Goal: Check status

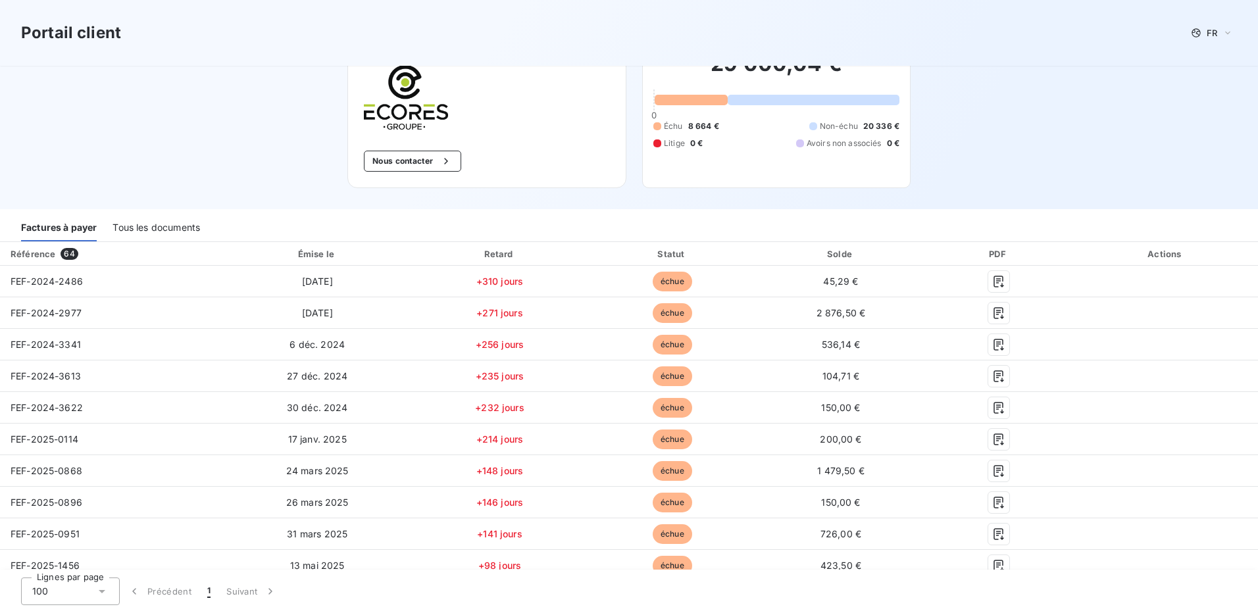
scroll to position [66, 0]
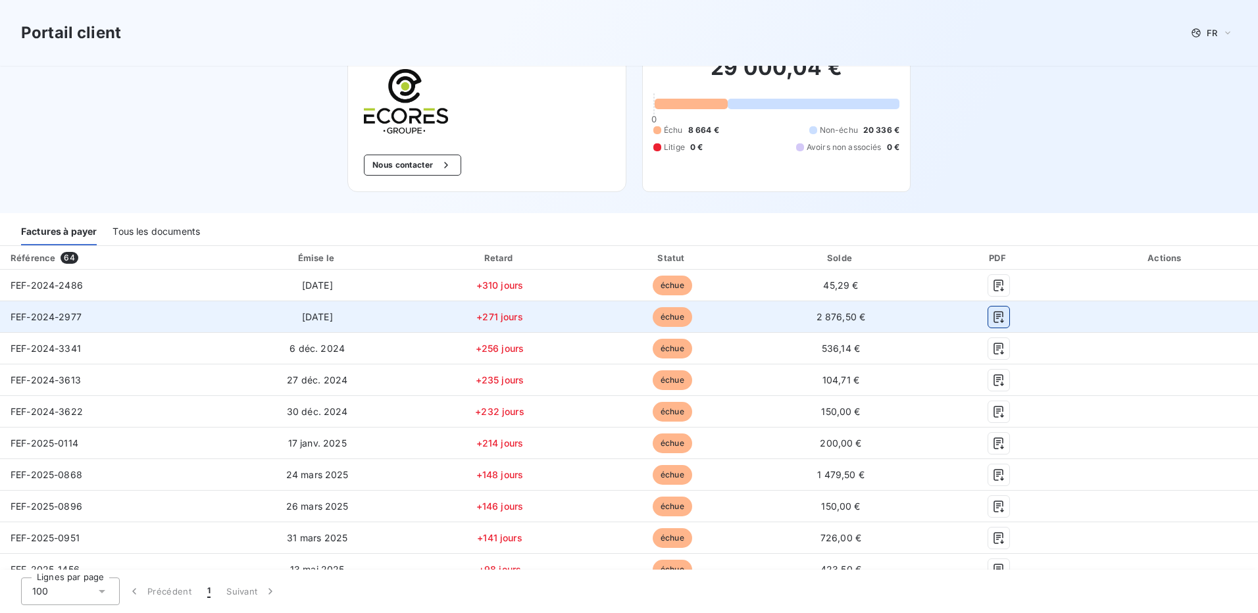
click at [992, 318] on icon "button" at bounding box center [998, 317] width 13 height 13
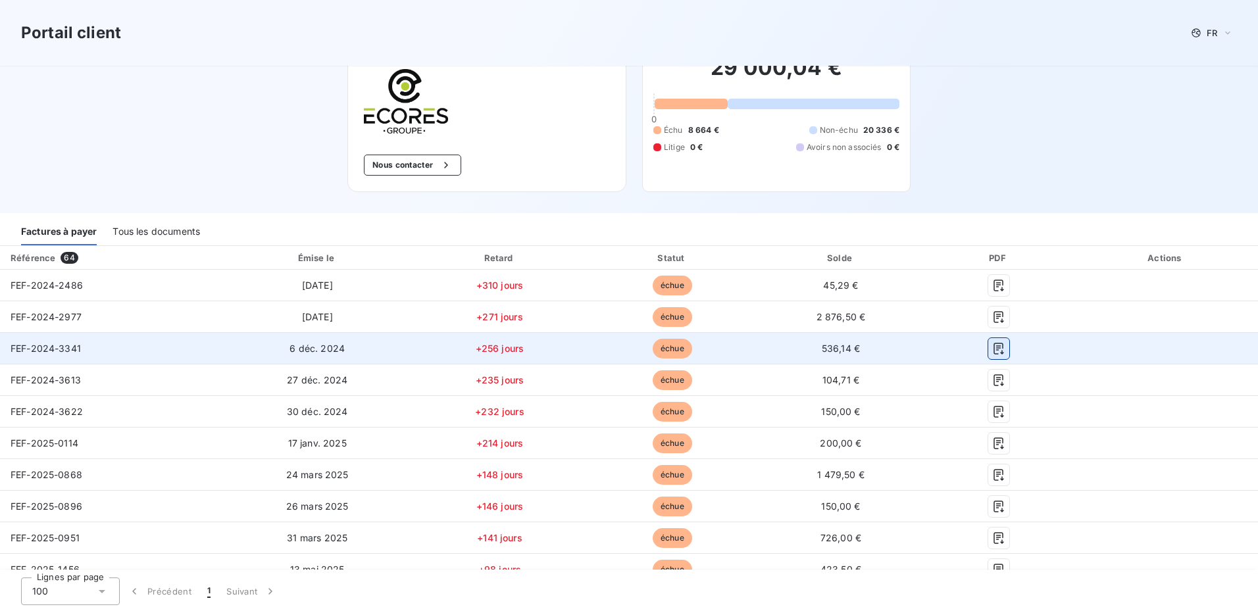
click at [995, 351] on icon "button" at bounding box center [998, 348] width 13 height 13
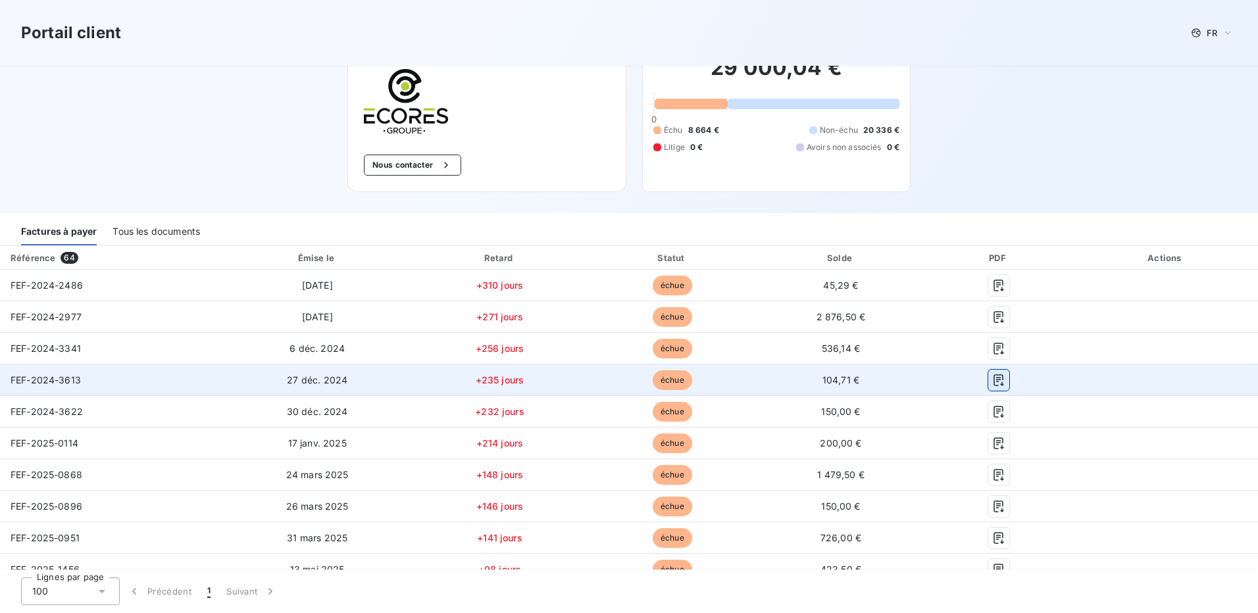
click at [993, 382] on icon "button" at bounding box center [998, 380] width 10 height 12
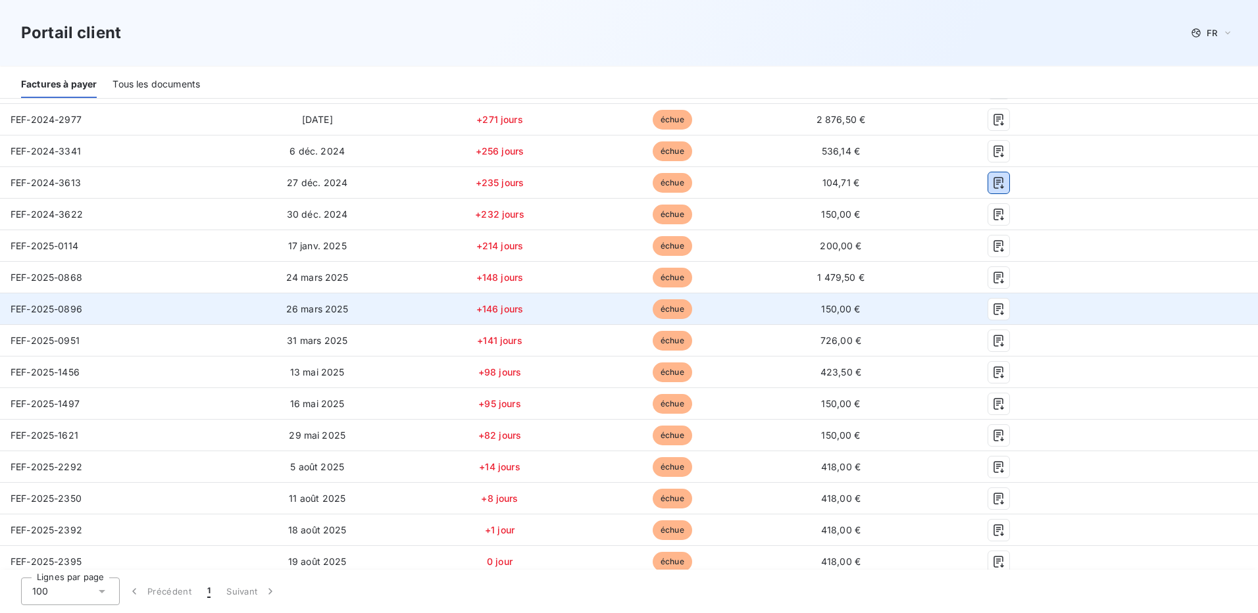
scroll to position [197, 0]
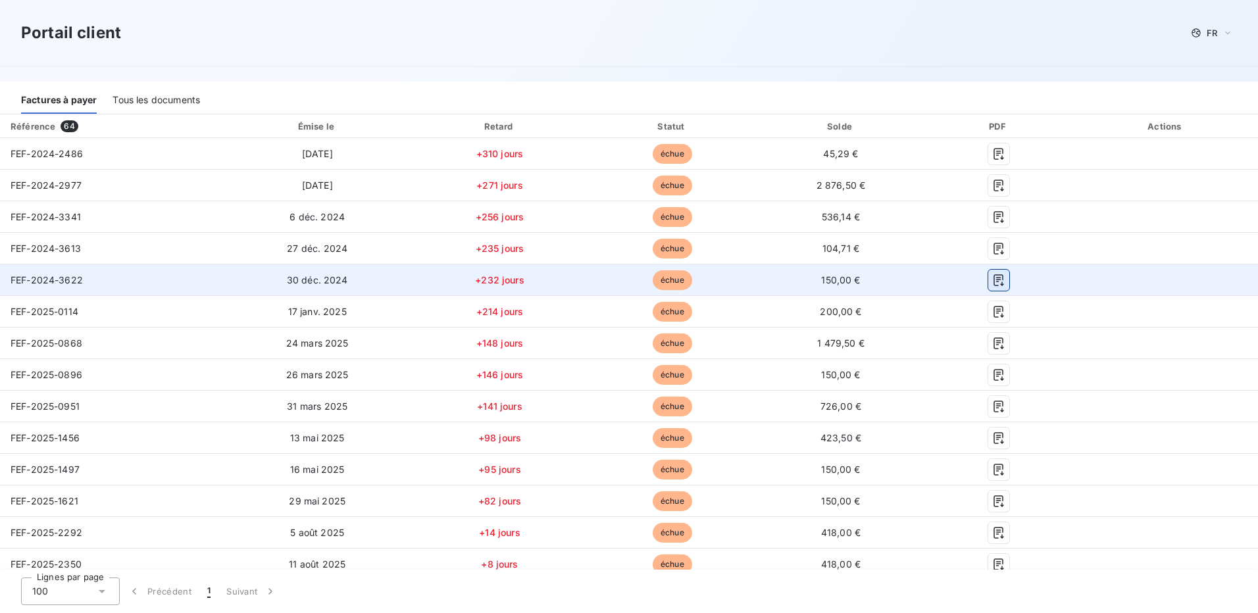
click at [992, 280] on icon "button" at bounding box center [998, 280] width 13 height 13
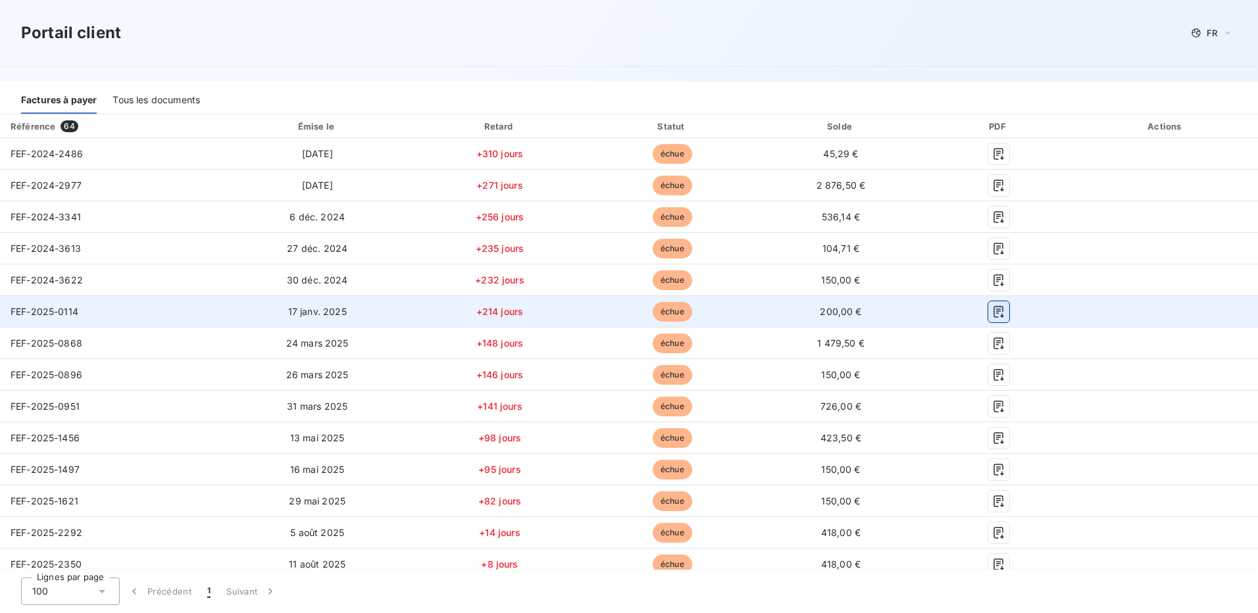
click at [993, 313] on icon "button" at bounding box center [998, 311] width 13 height 13
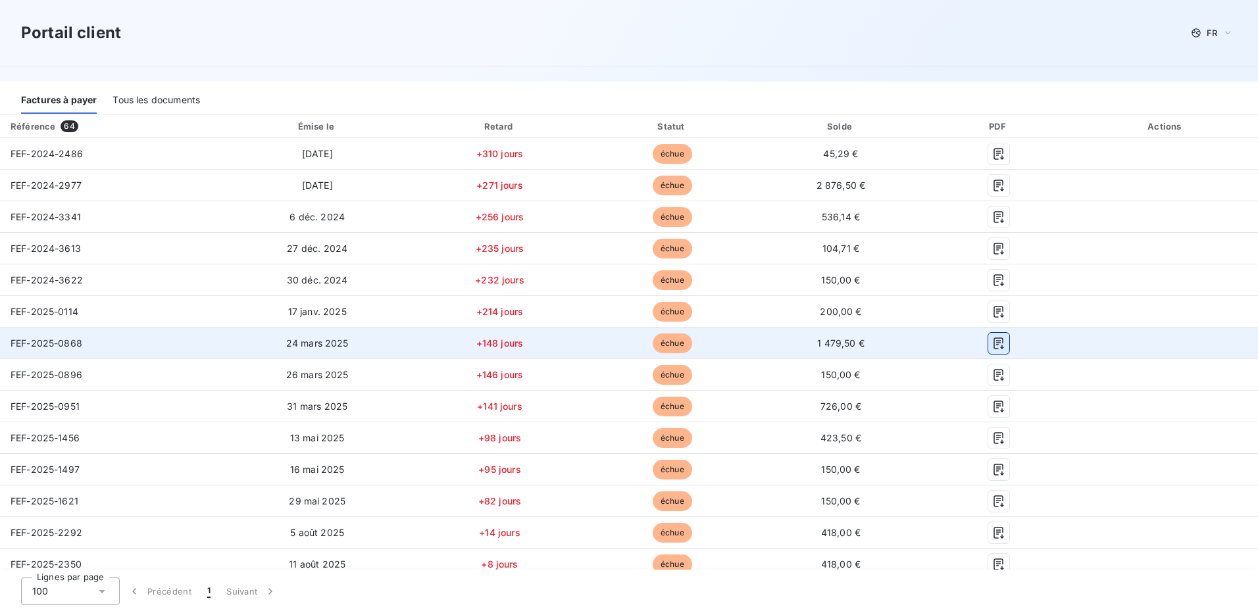
click at [992, 342] on icon "button" at bounding box center [998, 343] width 13 height 13
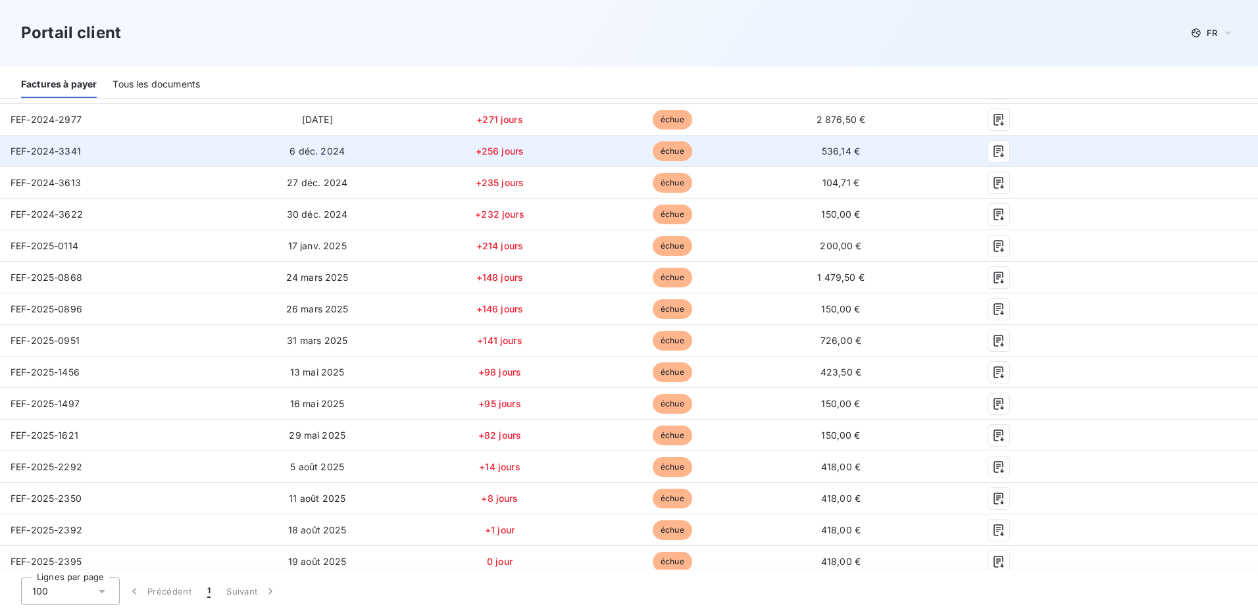
scroll to position [329, 0]
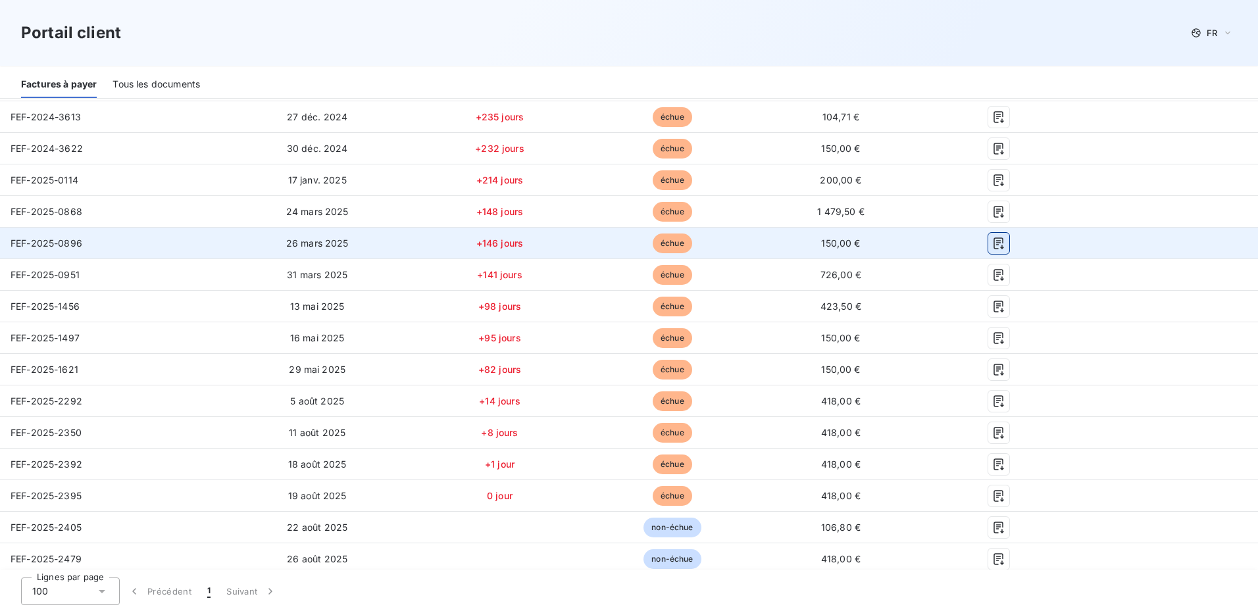
click at [992, 243] on icon "button" at bounding box center [998, 243] width 13 height 13
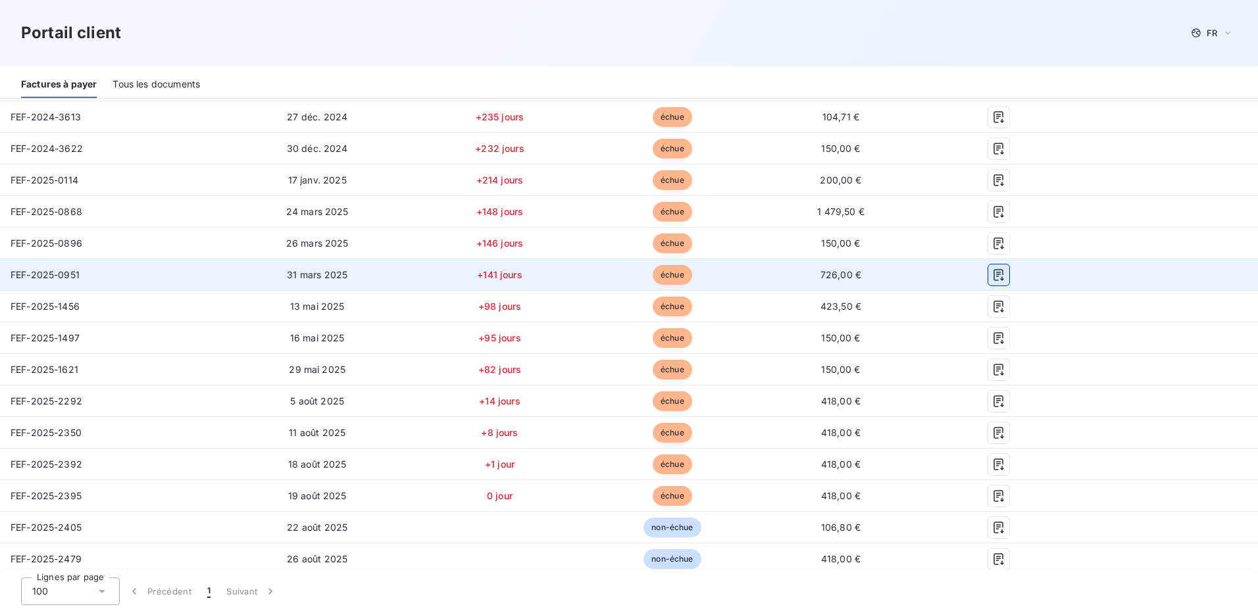
click at [992, 278] on icon "button" at bounding box center [998, 274] width 13 height 13
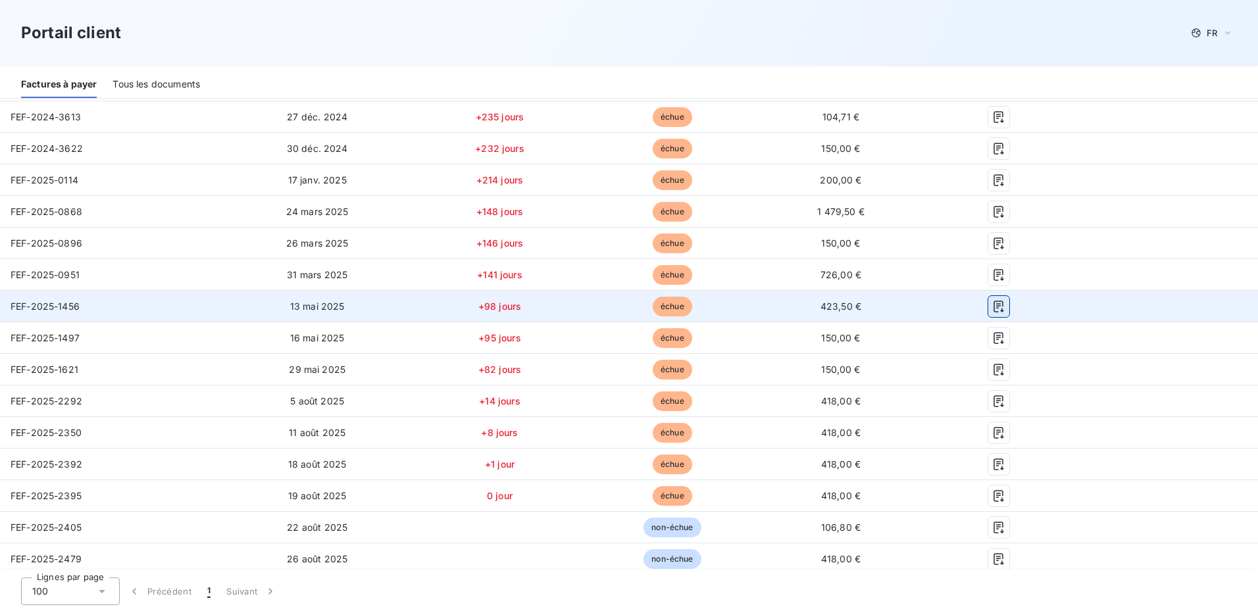
click at [992, 310] on icon "button" at bounding box center [998, 306] width 13 height 13
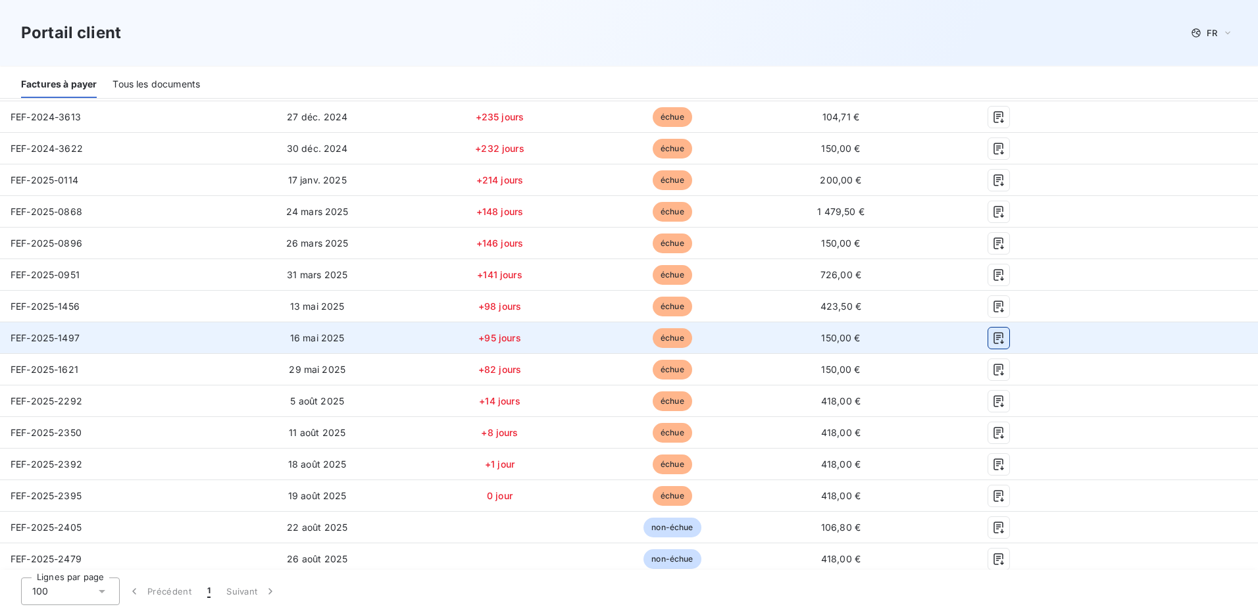
click at [993, 336] on icon "button" at bounding box center [998, 338] width 10 height 12
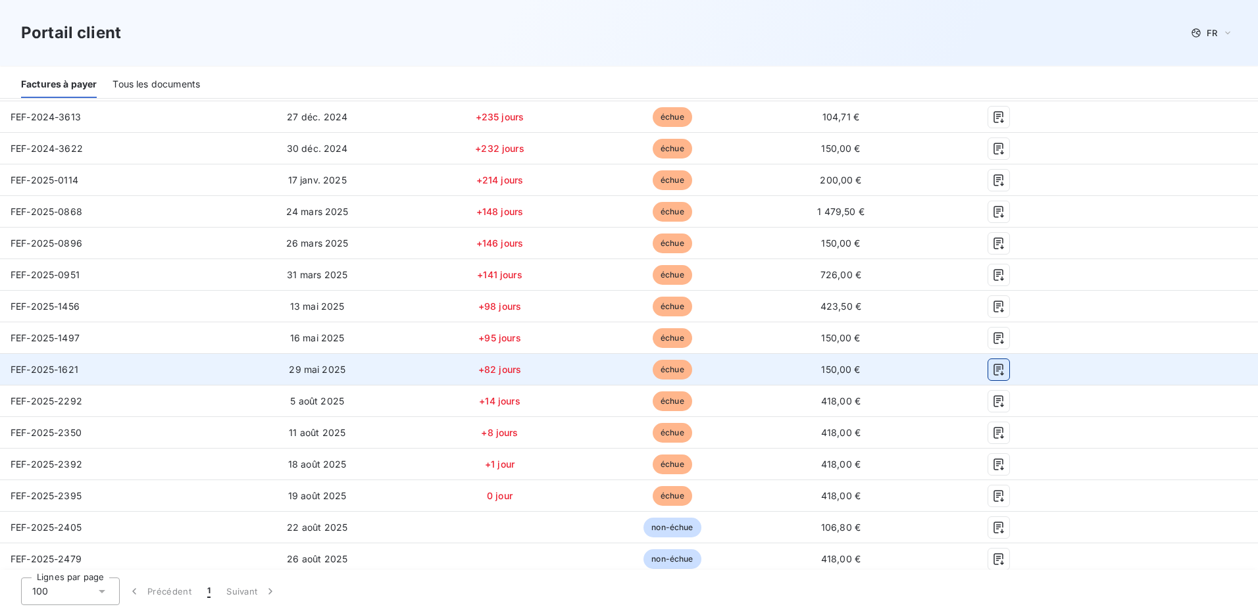
click at [993, 372] on icon "button" at bounding box center [998, 370] width 10 height 12
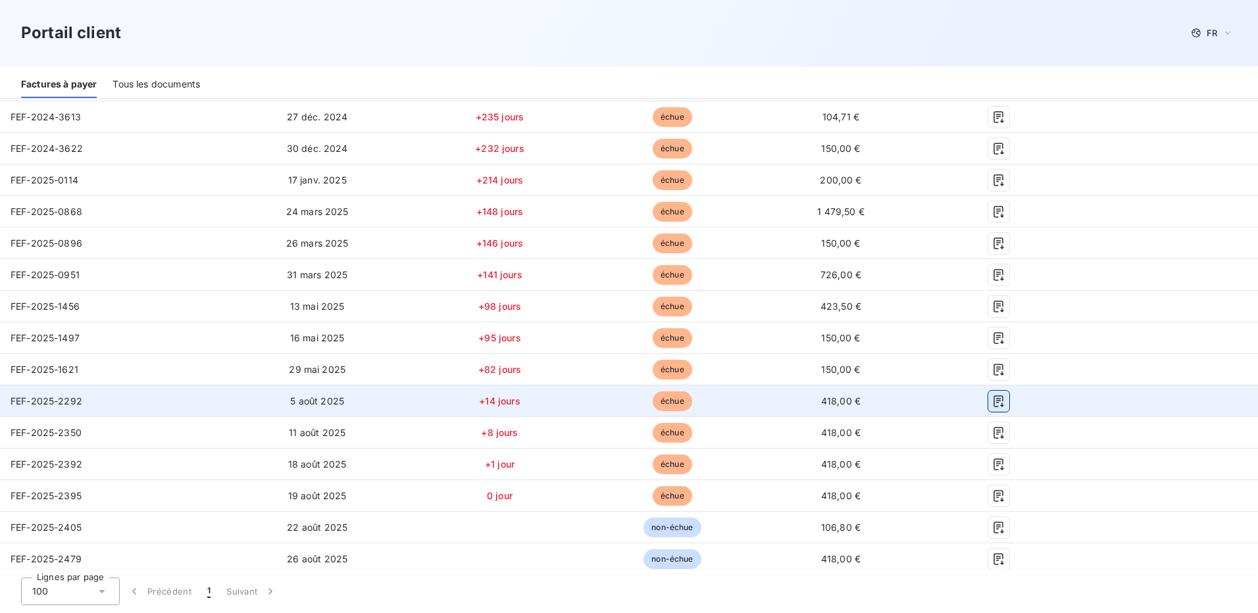
click at [993, 401] on icon "button" at bounding box center [998, 401] width 10 height 12
click at [993, 403] on icon "button" at bounding box center [998, 401] width 10 height 12
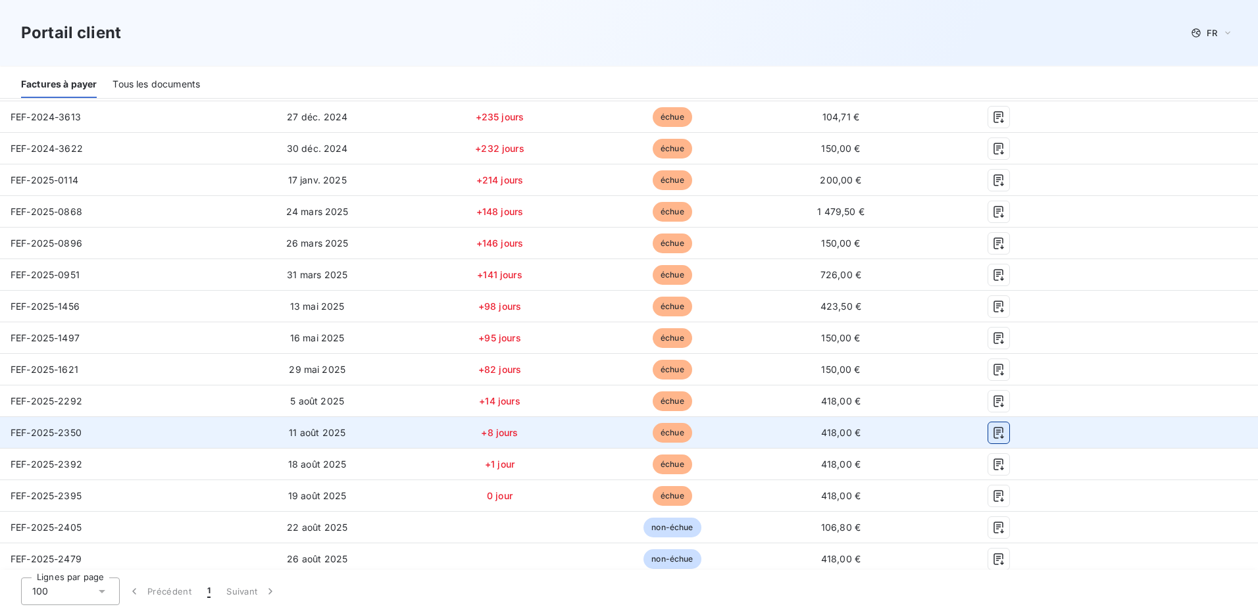
click at [992, 430] on icon "button" at bounding box center [998, 432] width 13 height 13
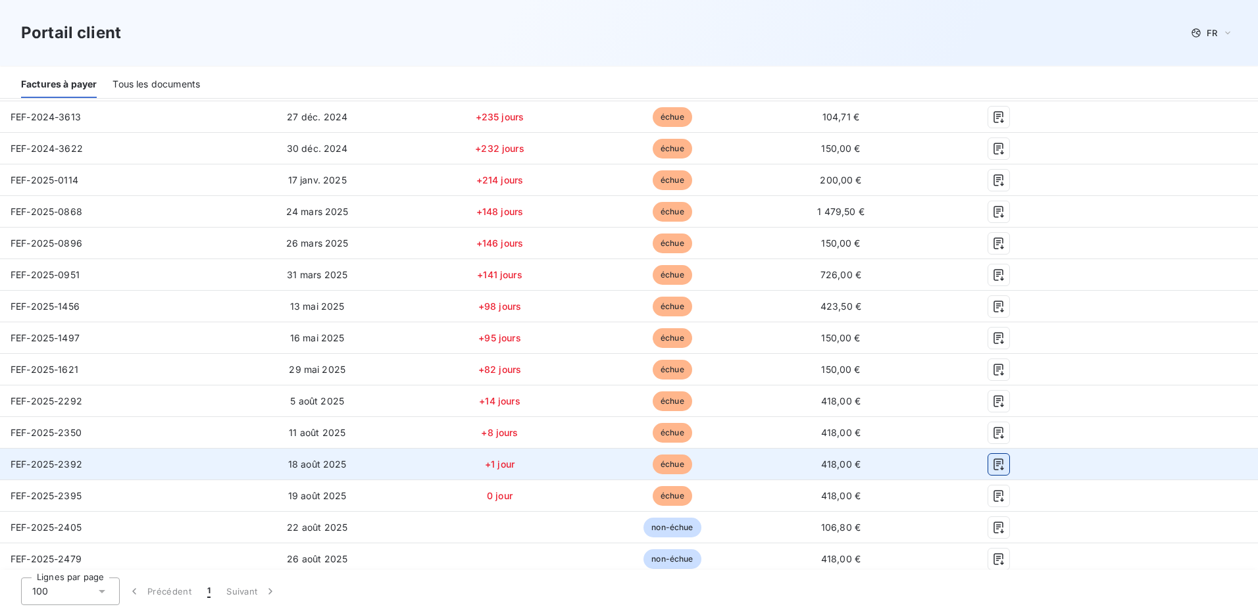
click at [992, 460] on icon "button" at bounding box center [998, 464] width 13 height 13
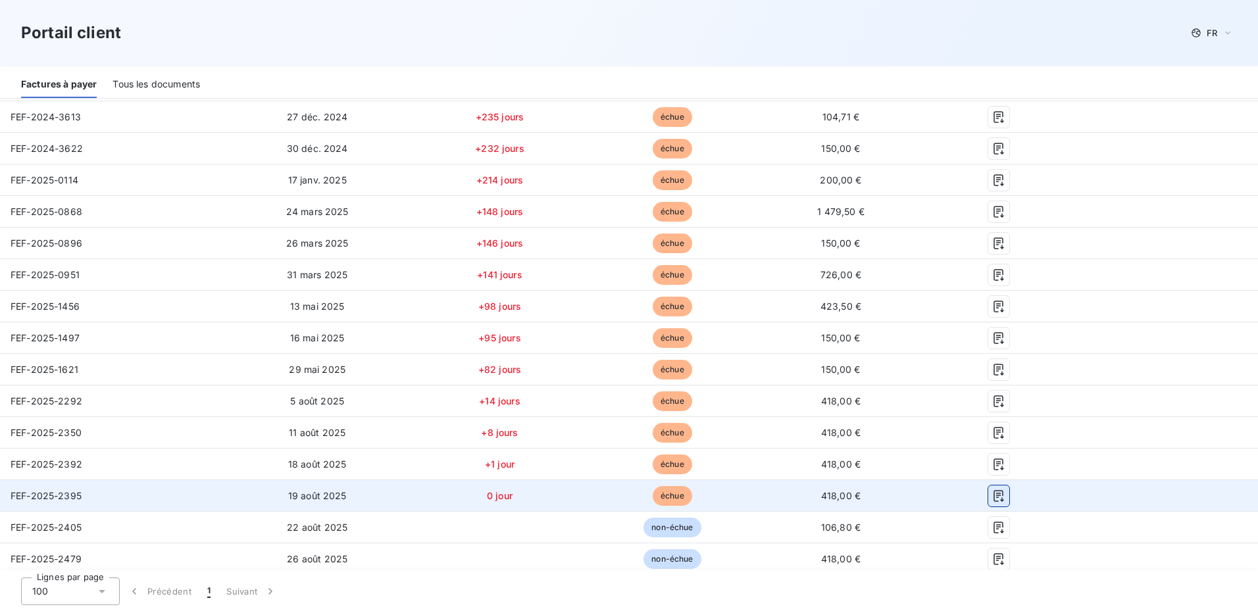
click at [992, 493] on icon "button" at bounding box center [998, 495] width 13 height 13
